Goal: Navigation & Orientation: Find specific page/section

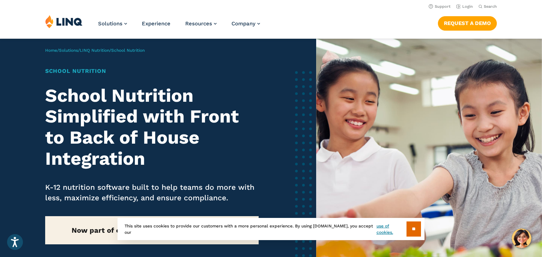
click at [317, 4] on nav "Support Login Search Search for:" at bounding box center [271, 6] width 542 height 8
click at [463, 6] on link "Login" at bounding box center [464, 6] width 17 height 5
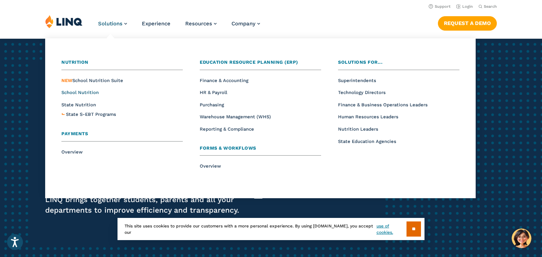
click at [91, 93] on span "School Nutrition" at bounding box center [79, 92] width 37 height 5
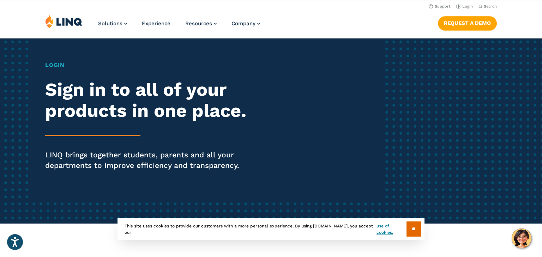
scroll to position [35, 0]
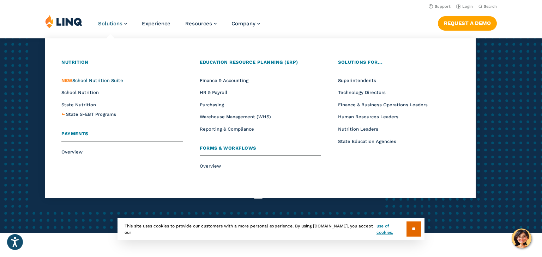
click at [107, 81] on span "NEW School Nutrition Suite" at bounding box center [92, 80] width 62 height 5
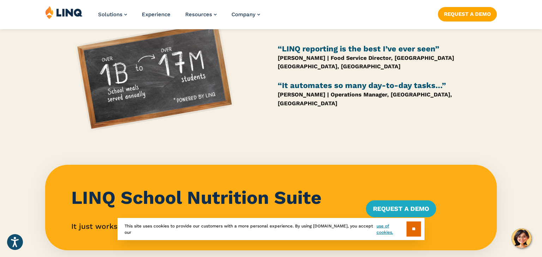
scroll to position [629, 0]
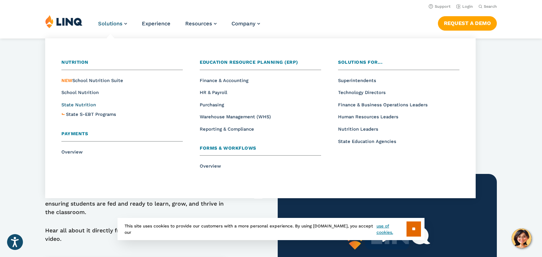
click at [83, 105] on span "State Nutrition" at bounding box center [78, 104] width 35 height 5
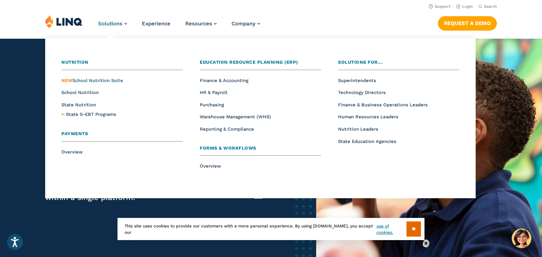
click at [90, 82] on span "NEW School Nutrition Suite" at bounding box center [92, 80] width 62 height 5
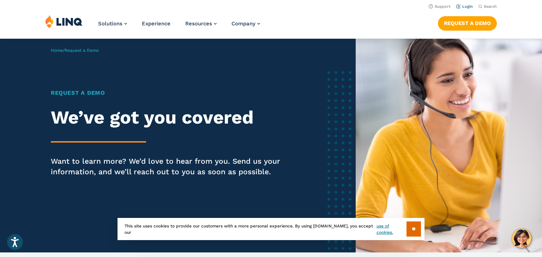
click at [470, 6] on link "Login" at bounding box center [464, 6] width 17 height 5
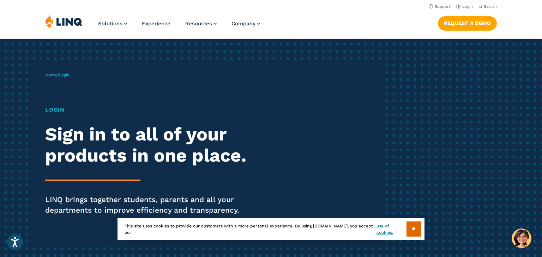
click at [54, 113] on h1 "Login" at bounding box center [149, 110] width 209 height 8
click at [54, 109] on h1 "Login" at bounding box center [149, 110] width 209 height 8
click at [60, 110] on h1 "Login" at bounding box center [149, 110] width 209 height 8
click at [113, 168] on div "Login Sign in to all of your products in one place. LINQ brings together studen…" at bounding box center [149, 171] width 209 height 130
click at [60, 111] on h1 "Login" at bounding box center [149, 110] width 209 height 8
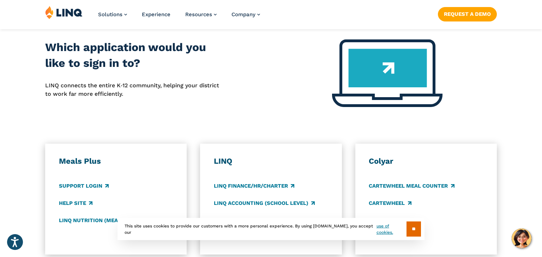
scroll to position [294, 0]
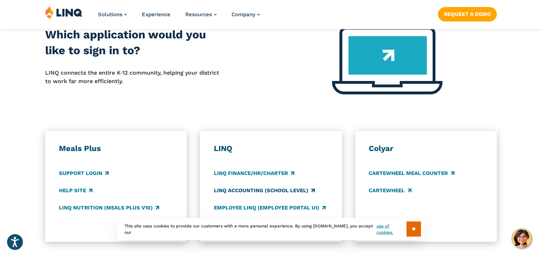
click at [290, 190] on link "LINQ Accounting (school level)" at bounding box center [264, 191] width 101 height 8
click at [73, 15] on img at bounding box center [63, 12] width 37 height 13
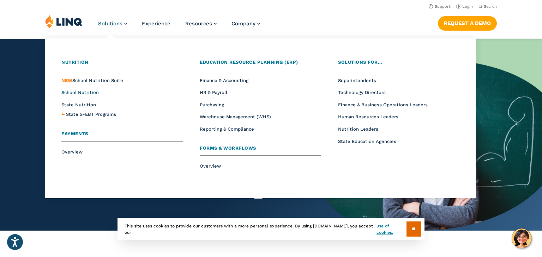
click at [88, 93] on span "School Nutrition" at bounding box center [79, 92] width 37 height 5
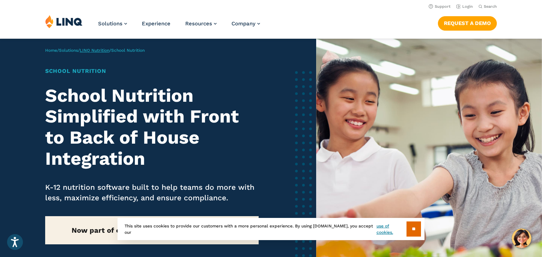
click at [109, 51] on link "LINQ Nutrition" at bounding box center [95, 50] width 30 height 5
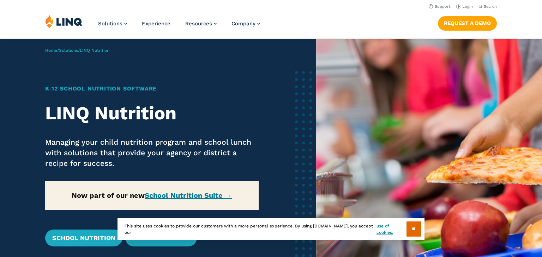
click at [113, 90] on h1 "K‑12 School Nutrition Software" at bounding box center [151, 89] width 213 height 8
click at [461, 9] on link "Login" at bounding box center [464, 6] width 17 height 5
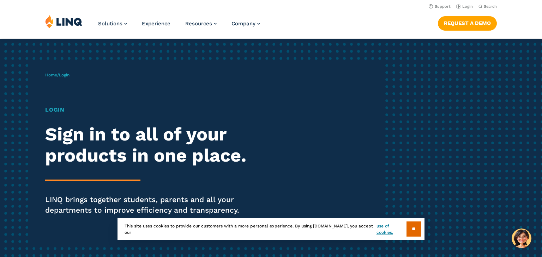
click at [57, 112] on h1 "Login" at bounding box center [149, 110] width 209 height 8
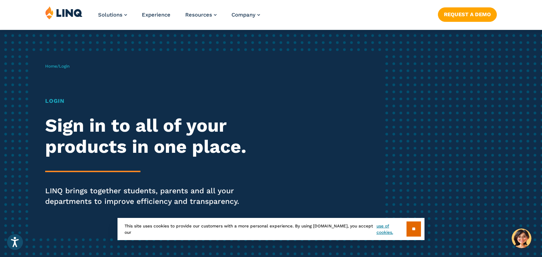
scroll to position [11, 0]
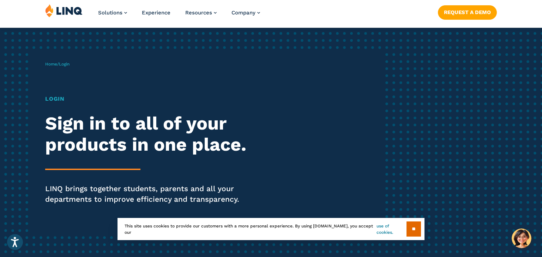
click at [386, 232] on link "use of cookies." at bounding box center [391, 229] width 30 height 13
click at [412, 231] on input "**" at bounding box center [413, 229] width 14 height 15
click at [412, 231] on div "Home / Login Login Sign in to all of your products in one place. LINQ brings to…" at bounding box center [271, 143] width 542 height 230
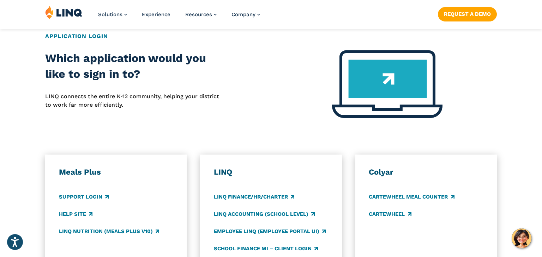
scroll to position [334, 0]
